Goal: Task Accomplishment & Management: Complete application form

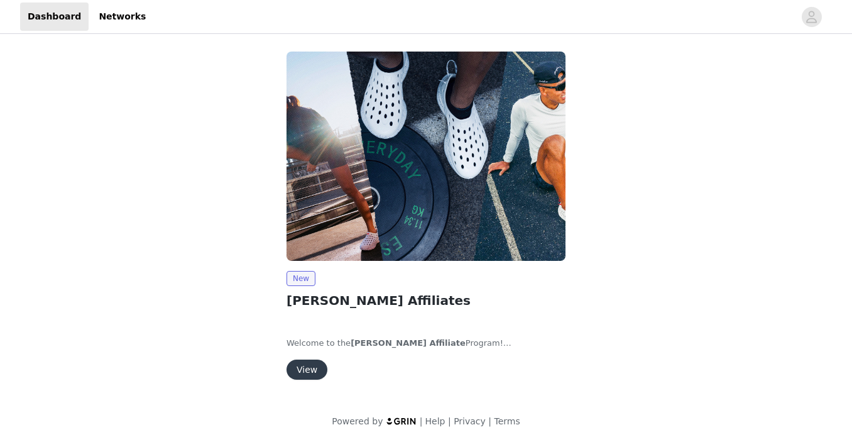
click at [310, 368] on button "View" at bounding box center [307, 370] width 41 height 20
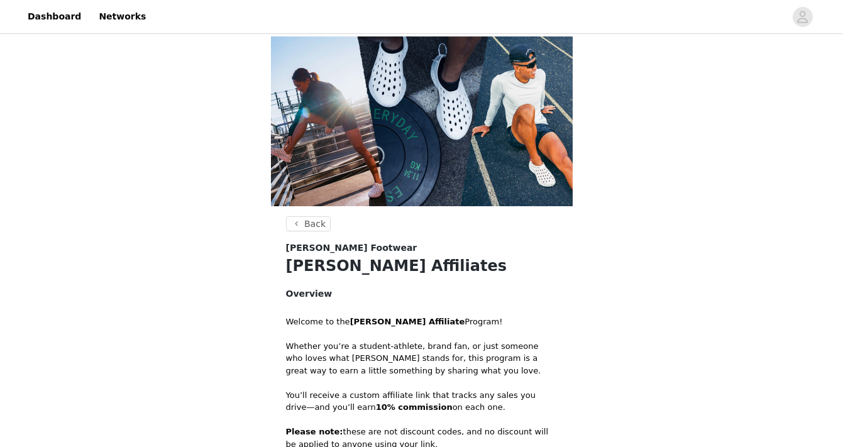
scroll to position [125, 0]
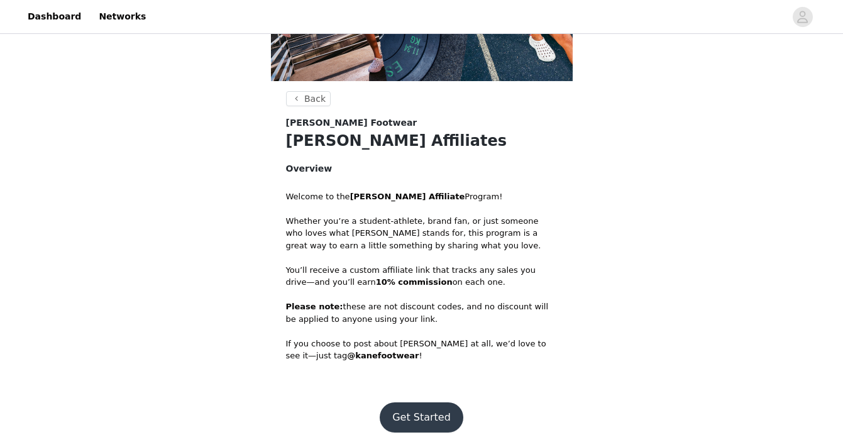
click at [423, 418] on button "Get Started" at bounding box center [422, 417] width 84 height 30
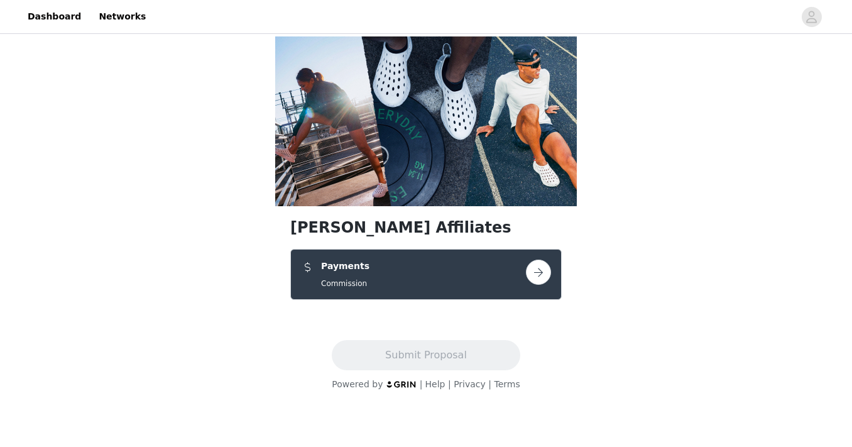
click at [546, 278] on button "button" at bounding box center [538, 272] width 25 height 25
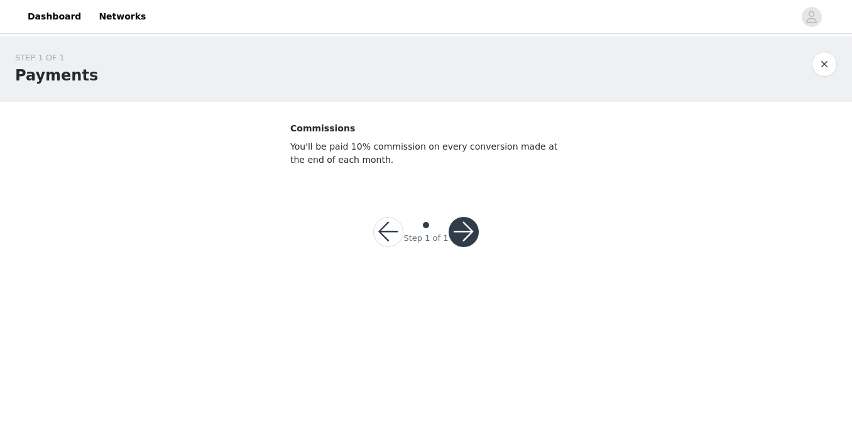
click at [464, 223] on button "button" at bounding box center [464, 232] width 30 height 30
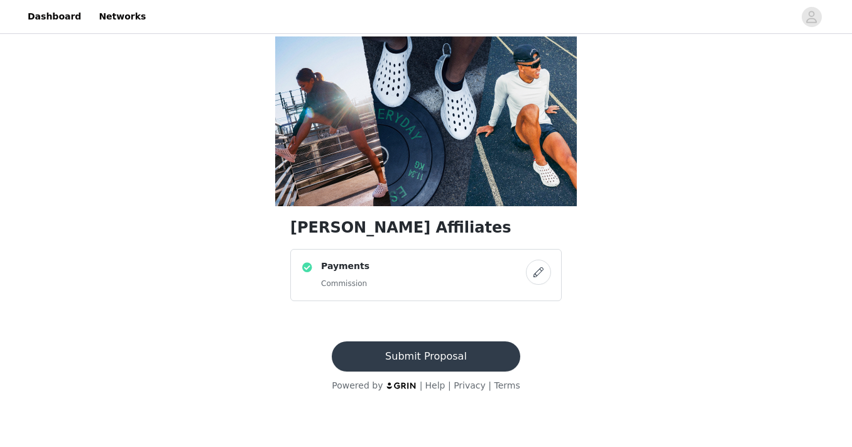
click at [454, 352] on button "Submit Proposal" at bounding box center [426, 356] width 188 height 30
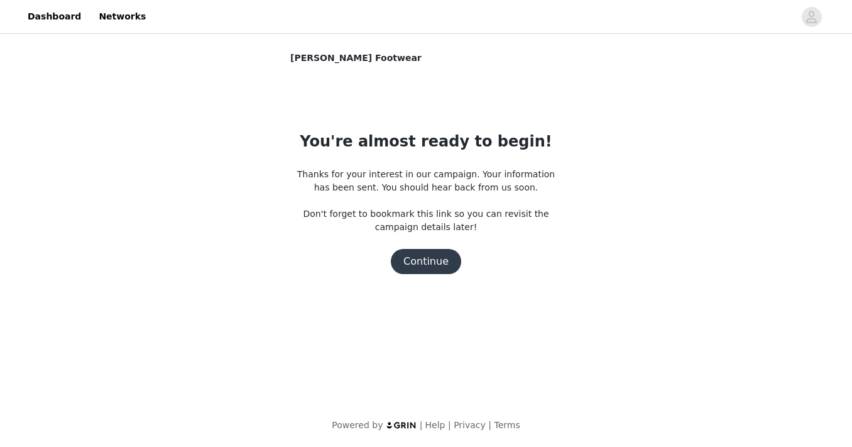
click at [441, 260] on button "Continue" at bounding box center [426, 261] width 70 height 25
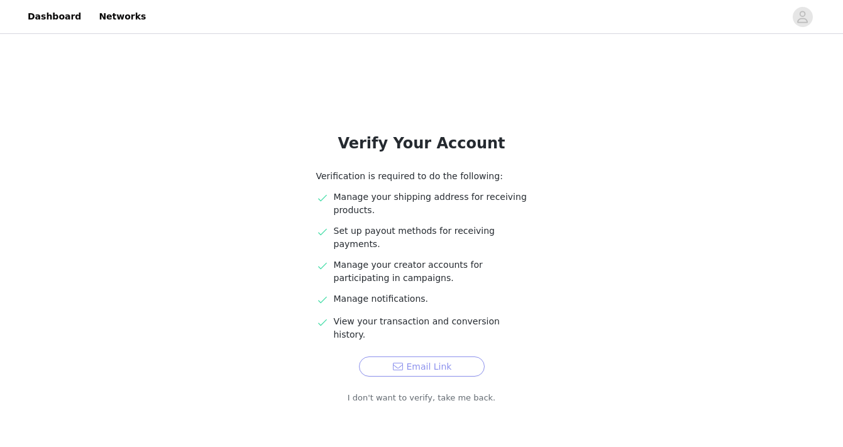
click at [428, 356] on button "Email Link" at bounding box center [422, 366] width 126 height 20
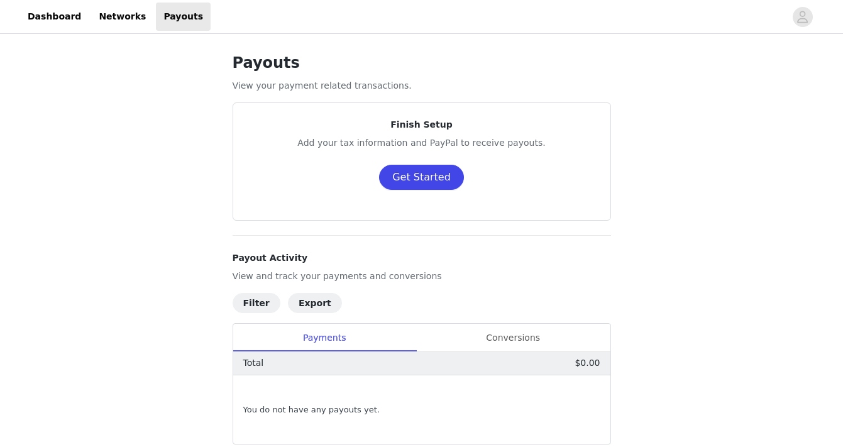
click at [434, 179] on button "Get Started" at bounding box center [421, 177] width 85 height 25
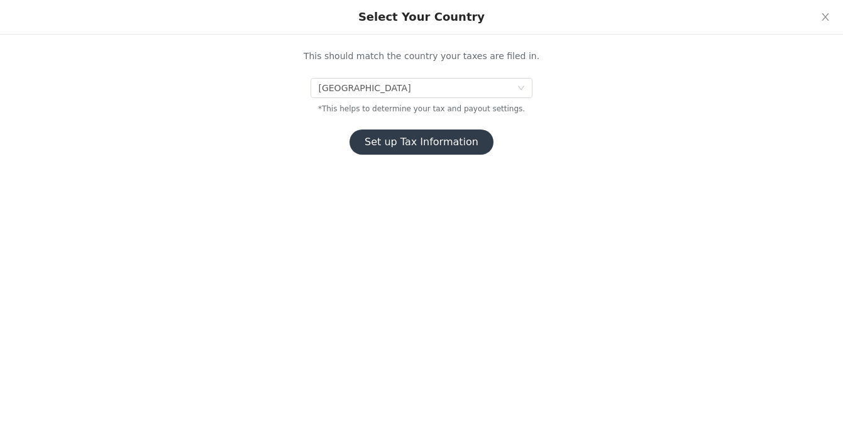
click at [418, 141] on button "Set up Tax Information" at bounding box center [421, 141] width 144 height 25
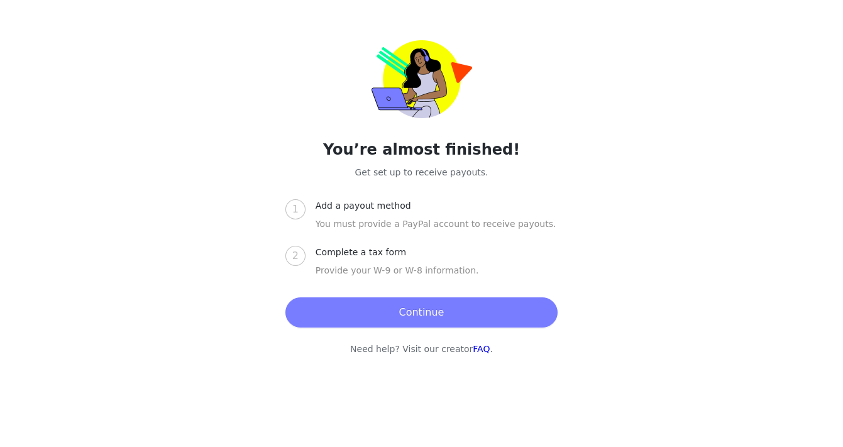
click at [429, 318] on button "Continue" at bounding box center [421, 312] width 272 height 30
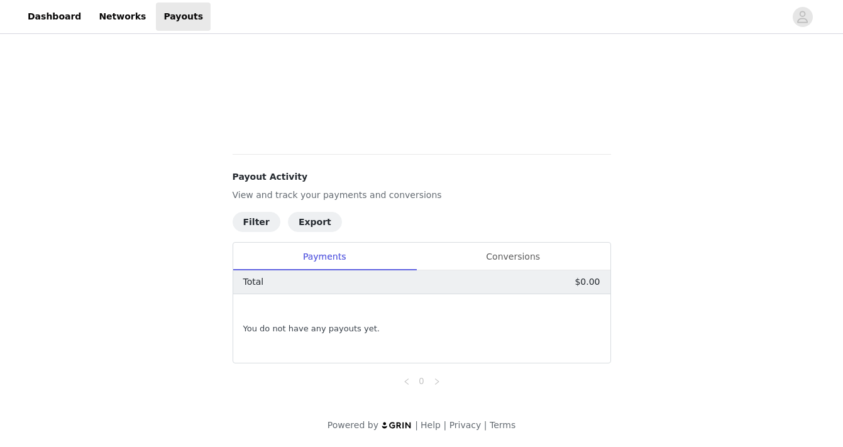
scroll to position [79, 0]
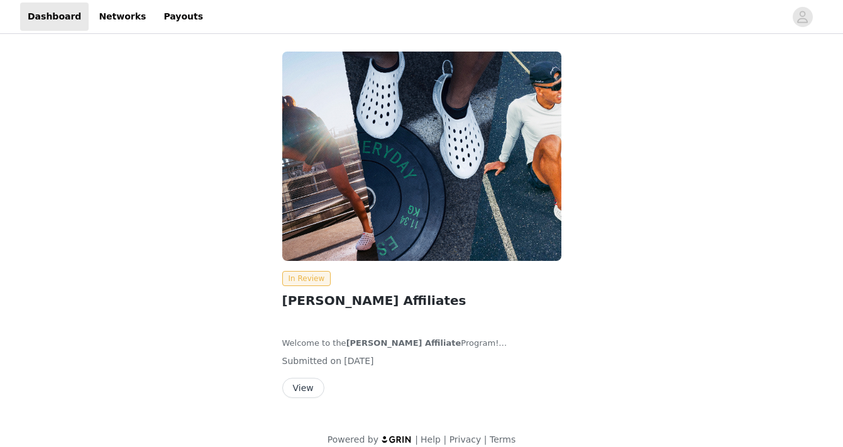
scroll to position [14, 0]
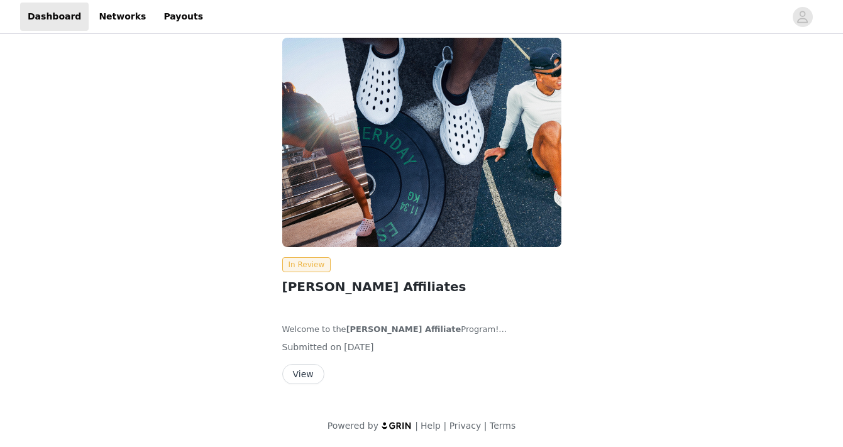
click at [312, 373] on button "View" at bounding box center [303, 374] width 42 height 20
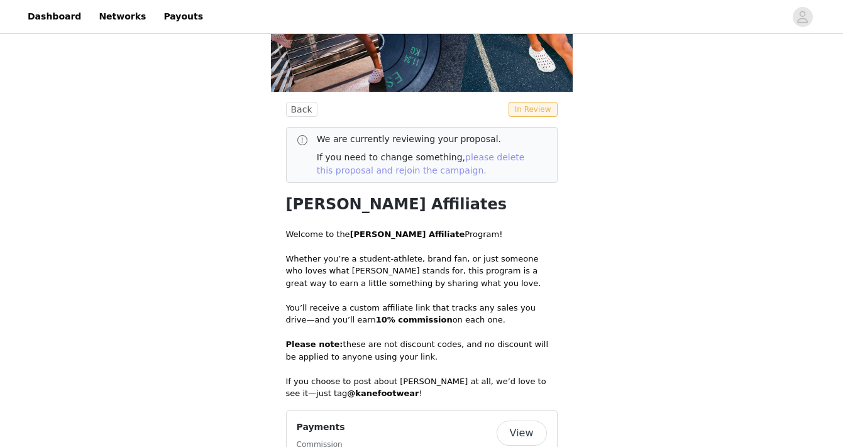
scroll to position [154, 0]
